Goal: Information Seeking & Learning: Learn about a topic

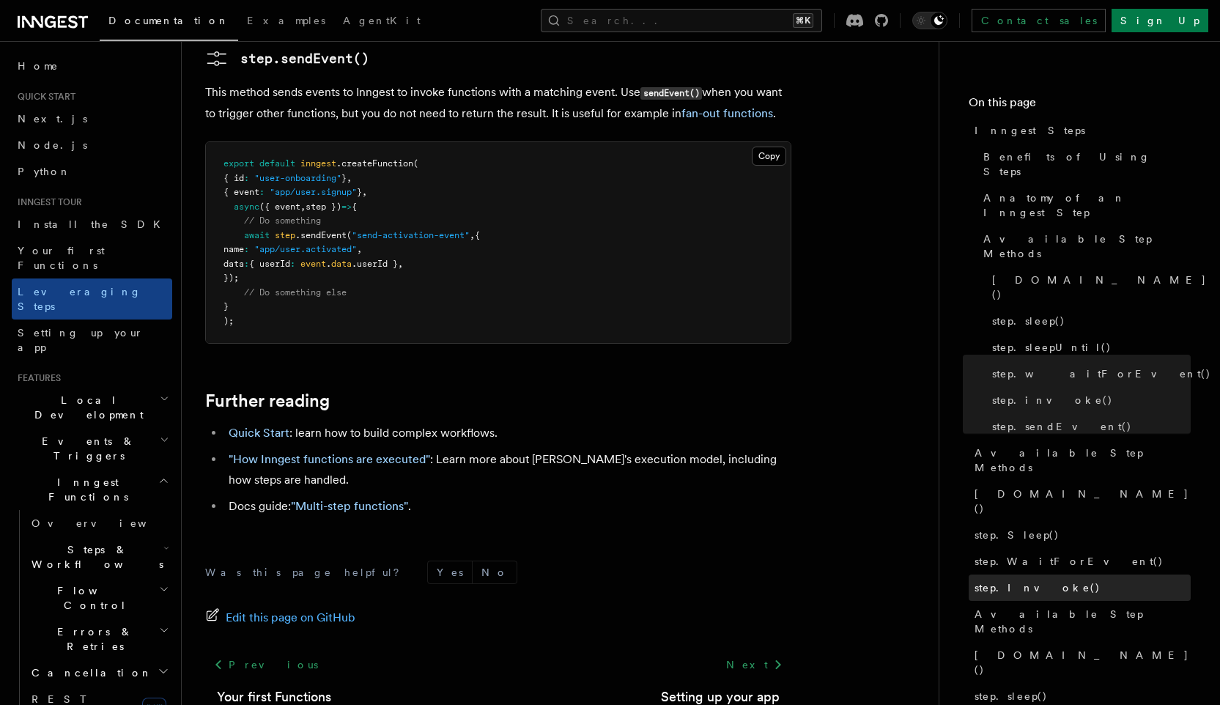
scroll to position [54, 0]
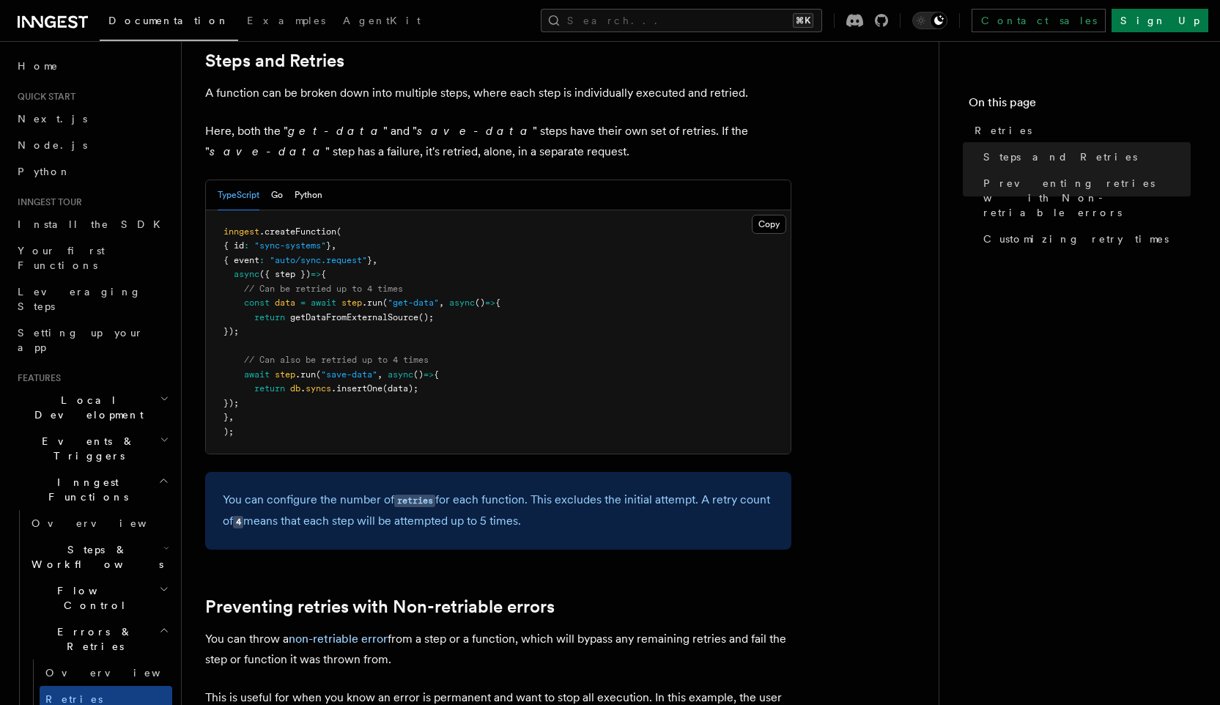
scroll to position [800, 0]
click at [472, 490] on p "You can configure the number of retries for each function. This excludes the in…" at bounding box center [498, 511] width 551 height 42
drag, startPoint x: 472, startPoint y: 481, endPoint x: 560, endPoint y: 479, distance: 87.9
click at [560, 490] on p "You can configure the number of retries for each function. This excludes the in…" at bounding box center [498, 511] width 551 height 42
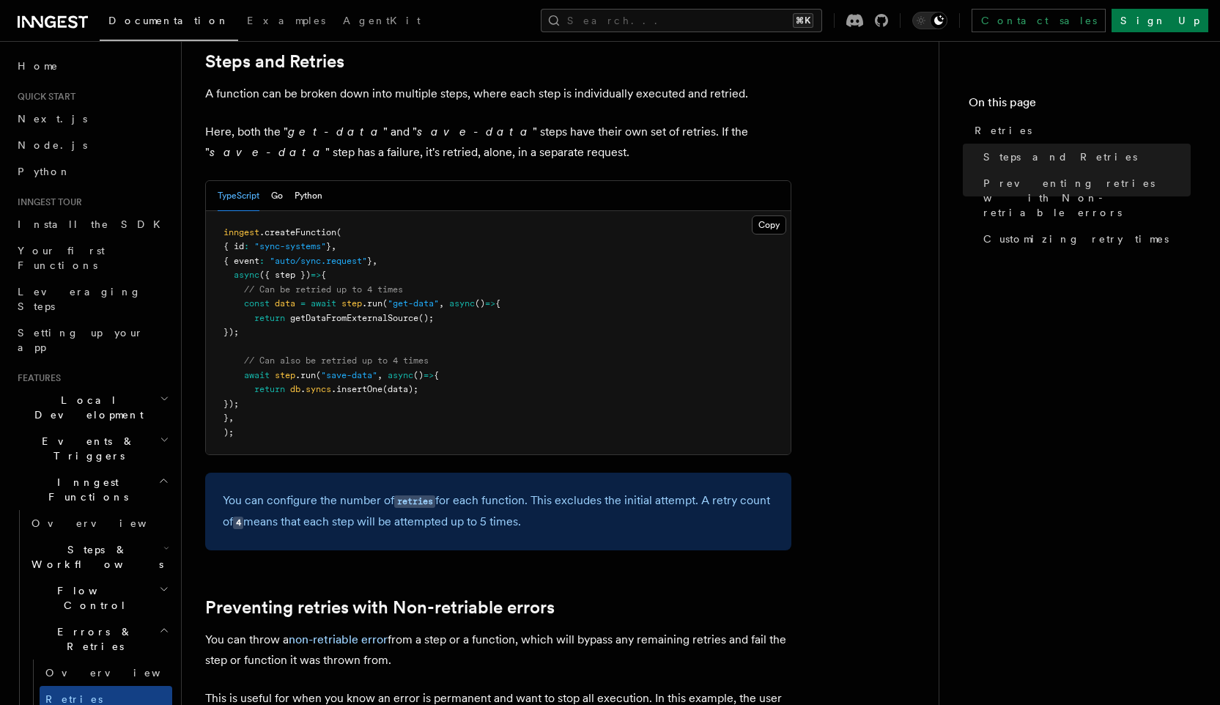
click at [514, 490] on p "You can configure the number of retries for each function. This excludes the in…" at bounding box center [498, 511] width 551 height 42
drag, startPoint x: 514, startPoint y: 481, endPoint x: 464, endPoint y: 481, distance: 50.6
click at [464, 490] on p "You can configure the number of retries for each function. This excludes the in…" at bounding box center [498, 511] width 551 height 42
drag, startPoint x: 464, startPoint y: 481, endPoint x: 515, endPoint y: 481, distance: 51.3
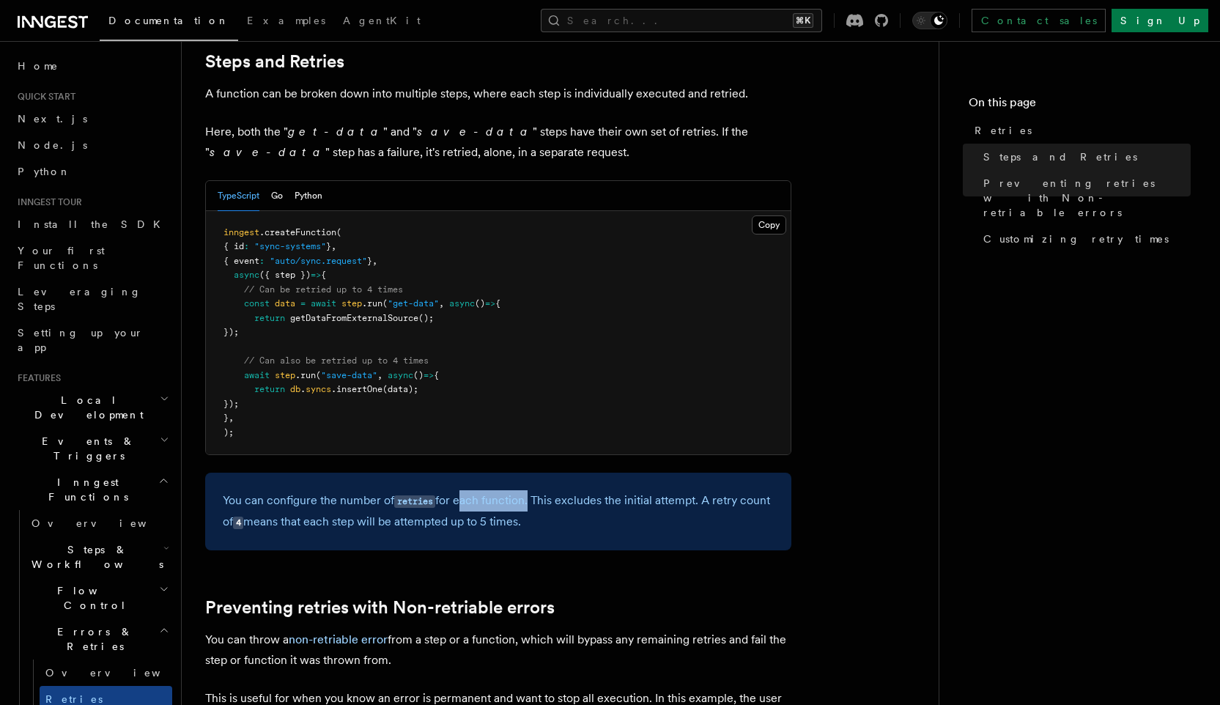
click at [516, 490] on p "You can configure the number of retries for each function. This excludes the in…" at bounding box center [498, 511] width 551 height 42
click at [515, 490] on p "You can configure the number of retries for each function. This excludes the in…" at bounding box center [498, 511] width 551 height 42
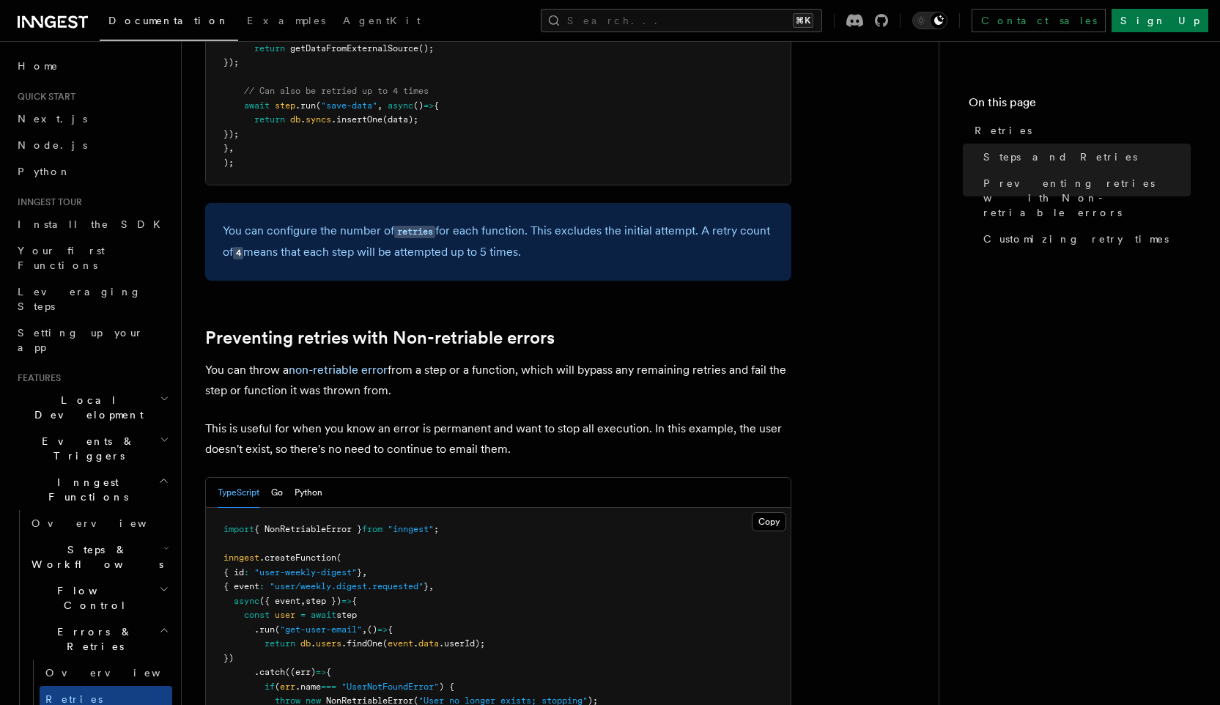
scroll to position [1095, 0]
